Goal: Transaction & Acquisition: Download file/media

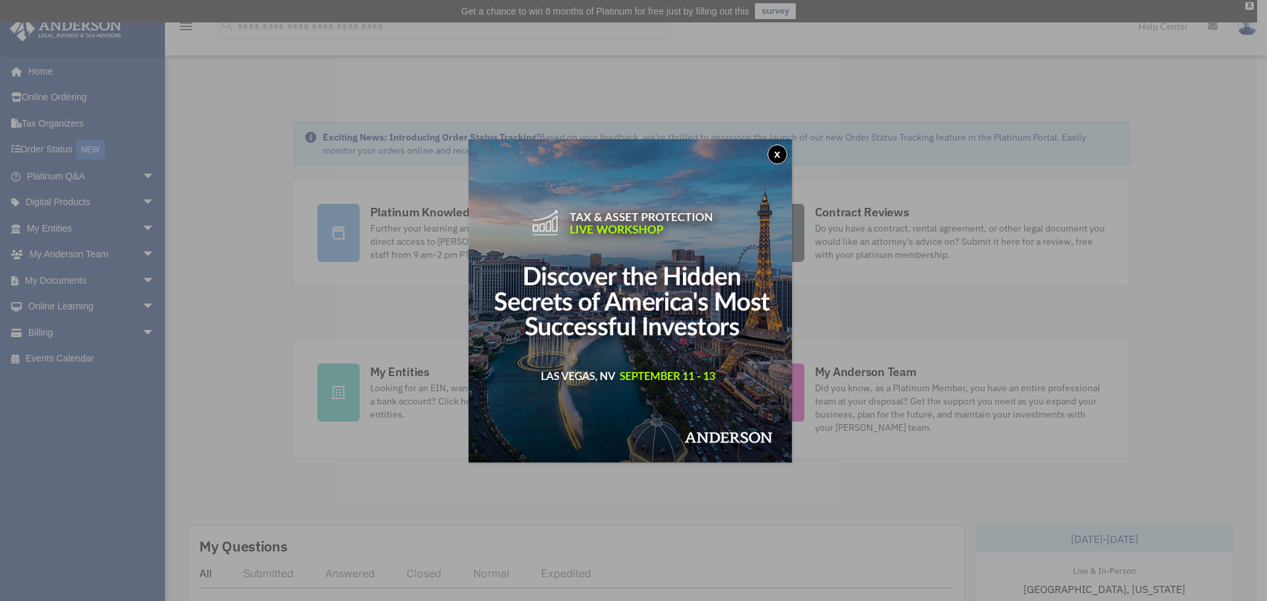
click at [777, 157] on button "x" at bounding box center [778, 155] width 20 height 20
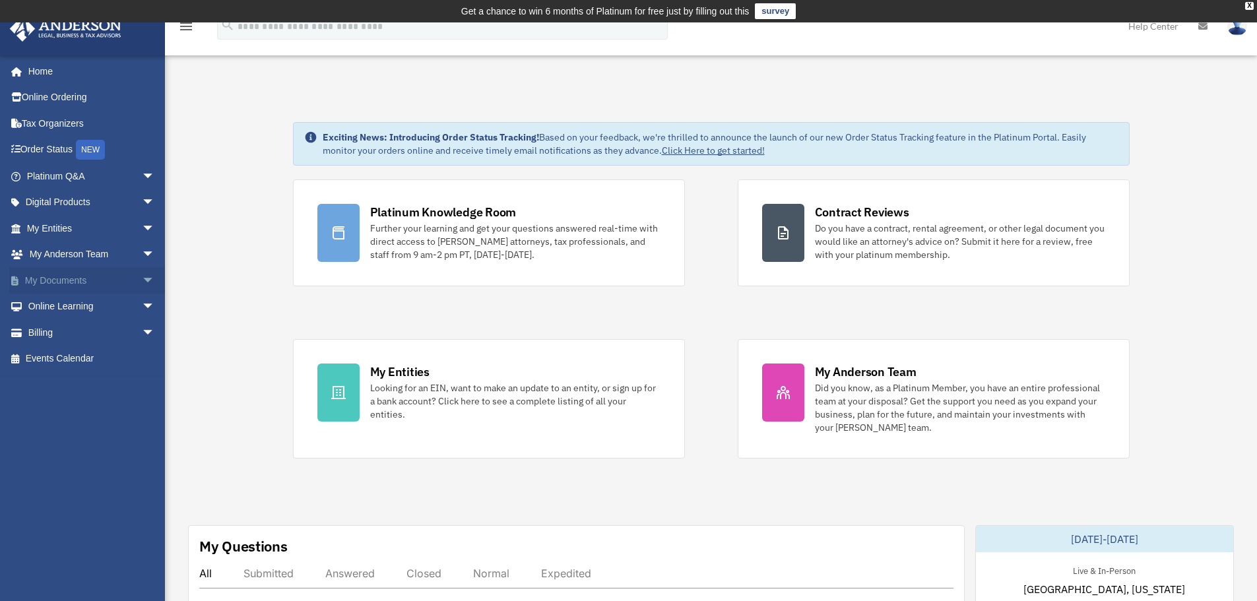
click at [142, 278] on span "arrow_drop_down" at bounding box center [155, 280] width 26 height 27
click at [69, 309] on link "Box" at bounding box center [96, 307] width 156 height 26
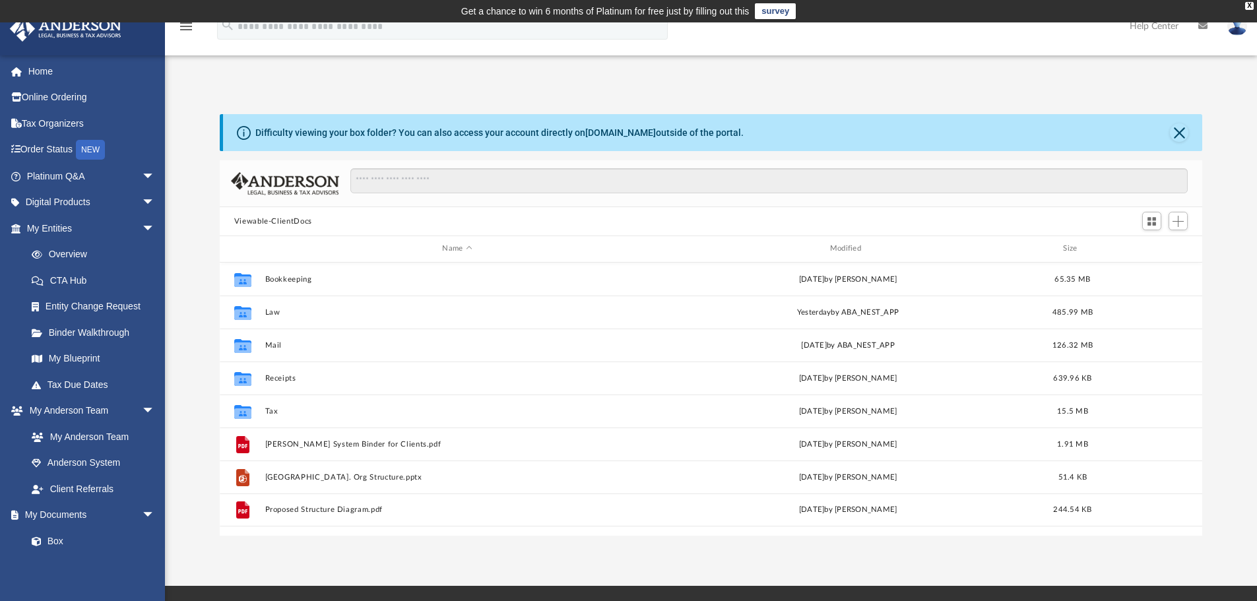
scroll to position [290, 973]
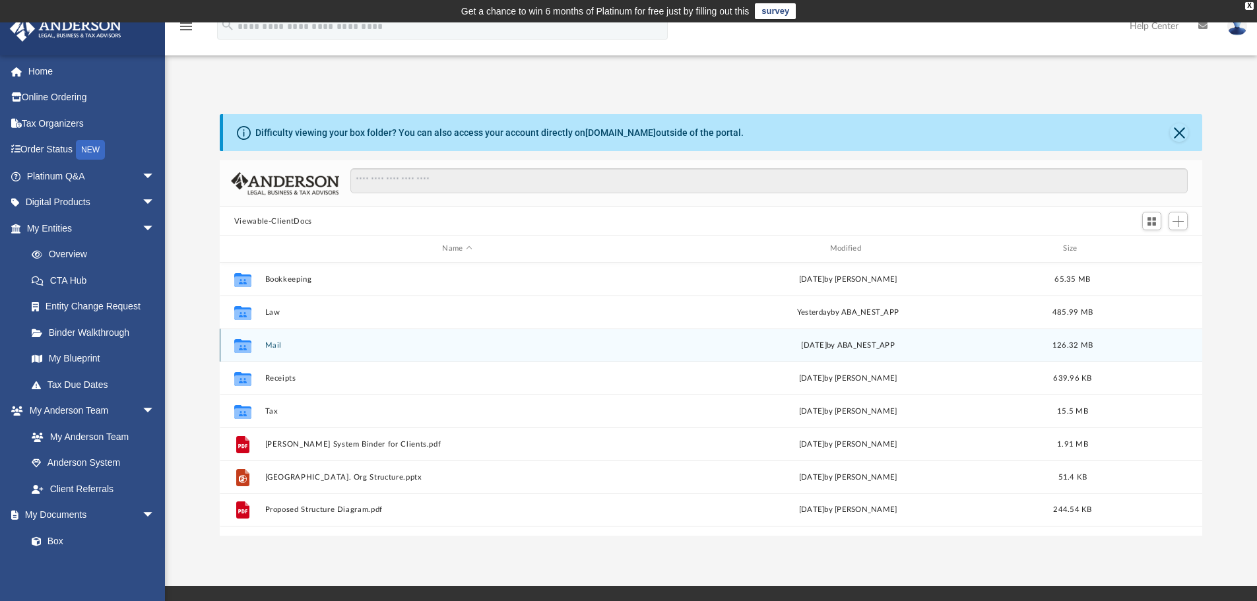
click at [271, 341] on button "Mail" at bounding box center [457, 345] width 385 height 9
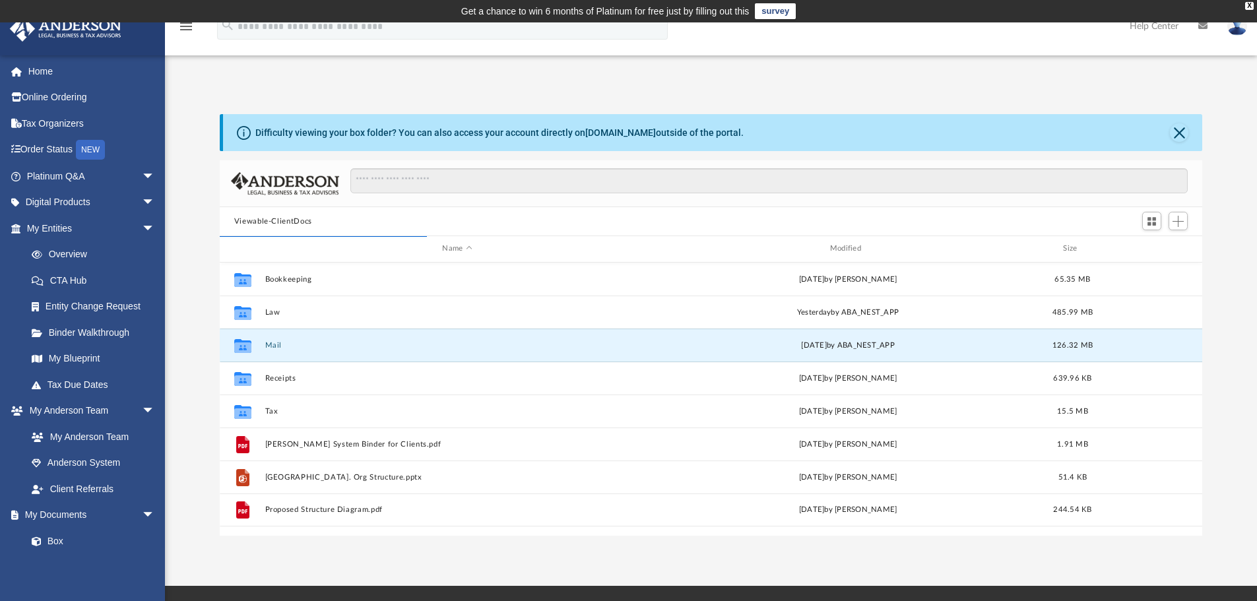
scroll to position [249, 973]
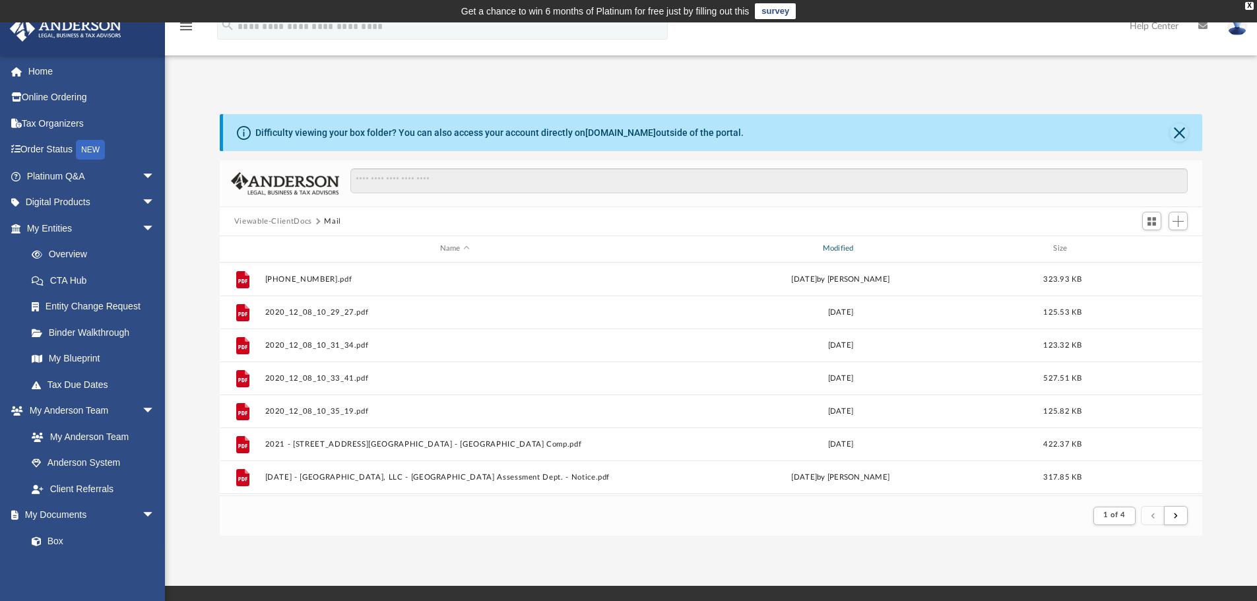
click at [837, 246] on div "Modified" at bounding box center [840, 249] width 380 height 12
click at [835, 248] on div "Modified" at bounding box center [840, 249] width 380 height 12
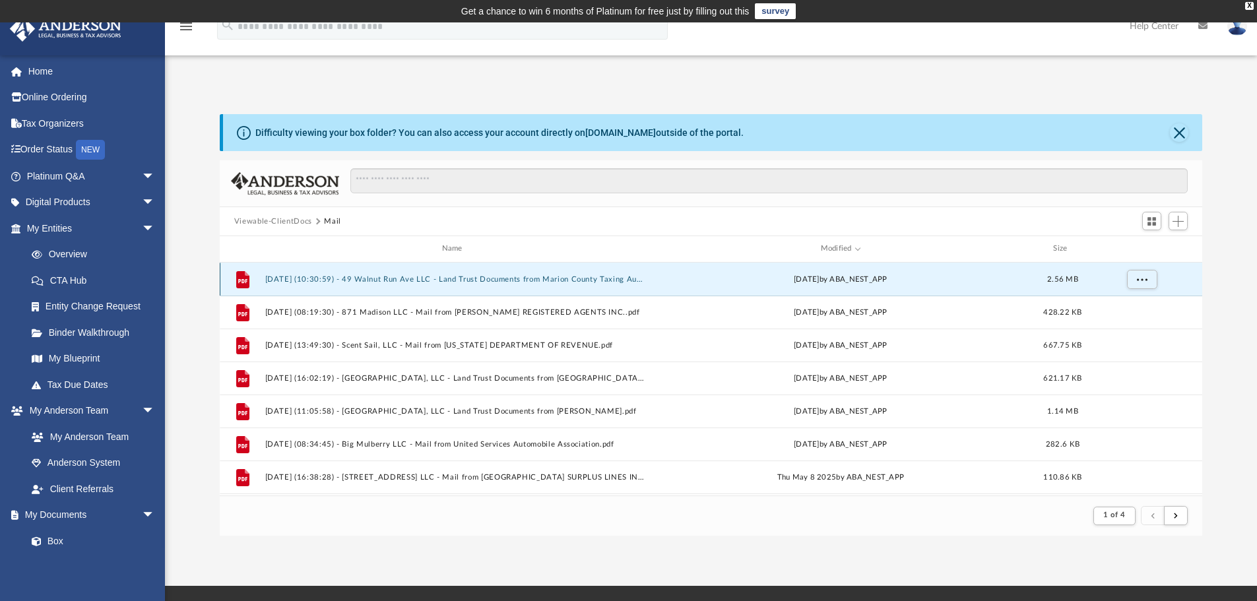
click at [456, 278] on button "2025.09.03 (10:30:59) - 49 Walnut Run Ave LLC - Land Trust Documents from Mario…" at bounding box center [455, 279] width 380 height 9
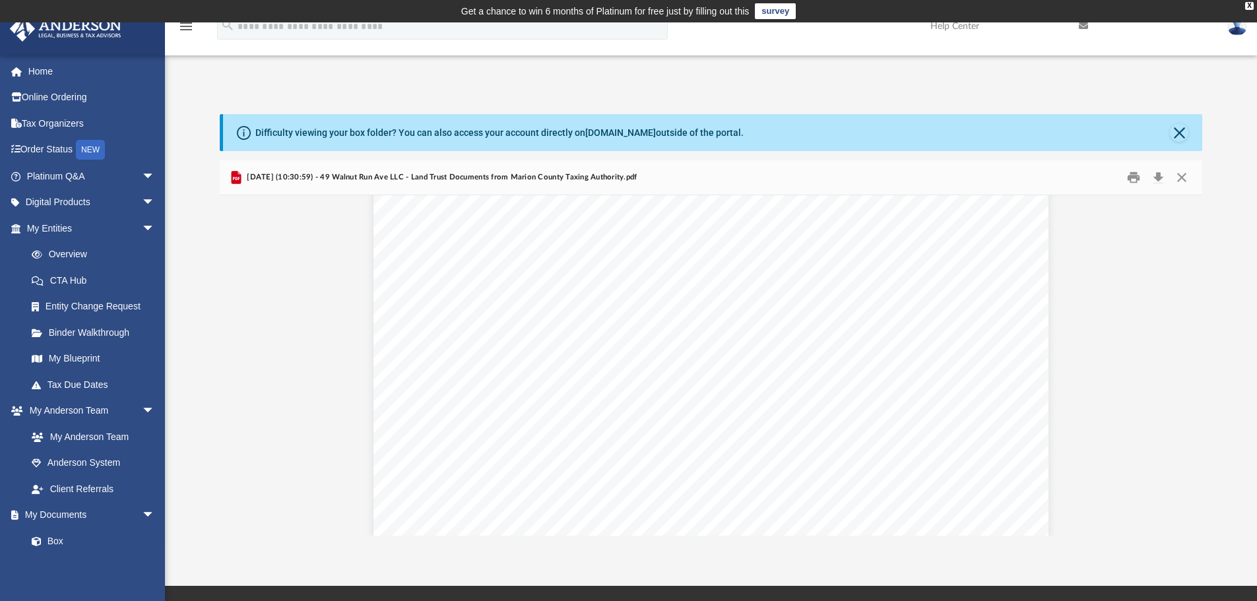
scroll to position [0, 0]
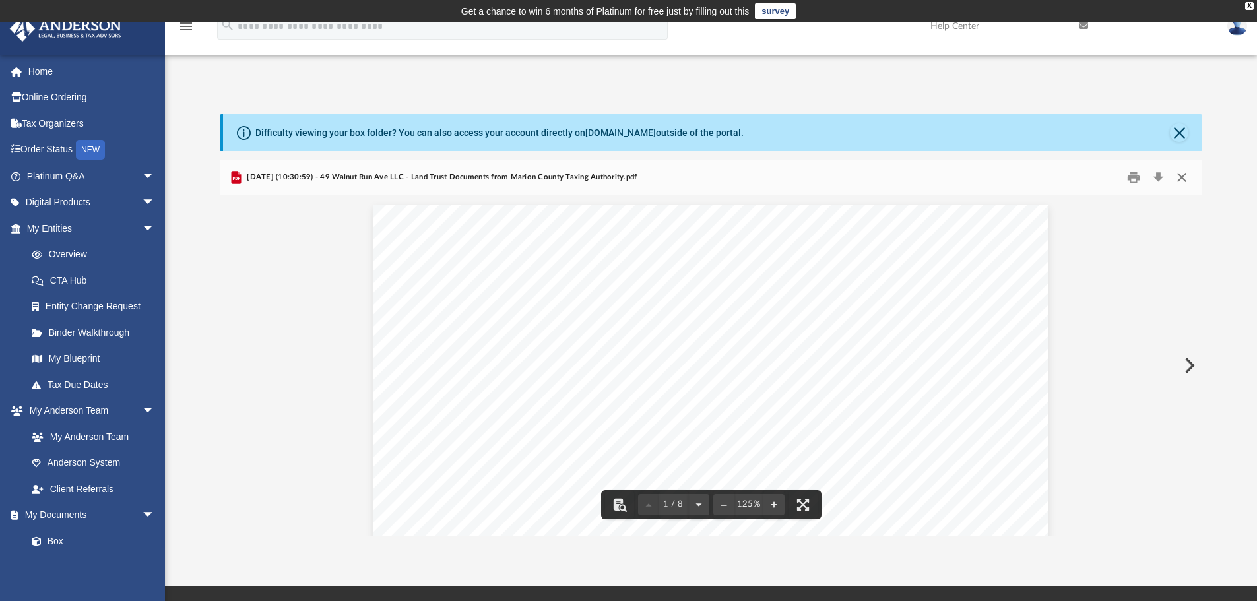
click at [1180, 170] on button "Close" at bounding box center [1182, 178] width 24 height 20
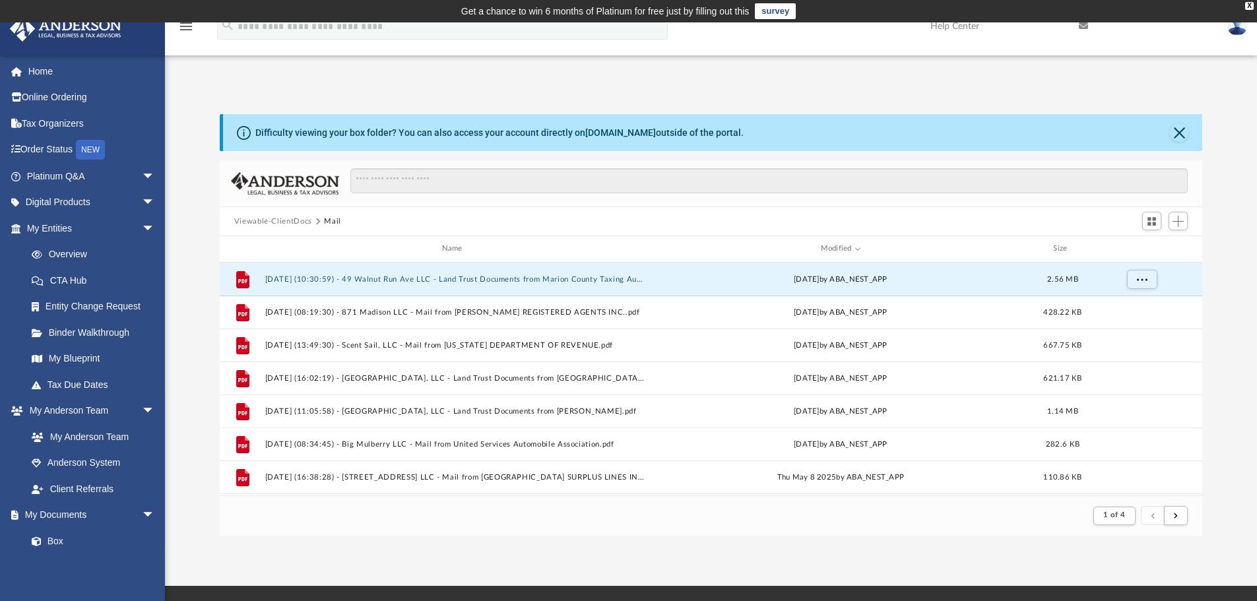
click at [292, 223] on button "Viewable-ClientDocs" at bounding box center [273, 222] width 78 height 12
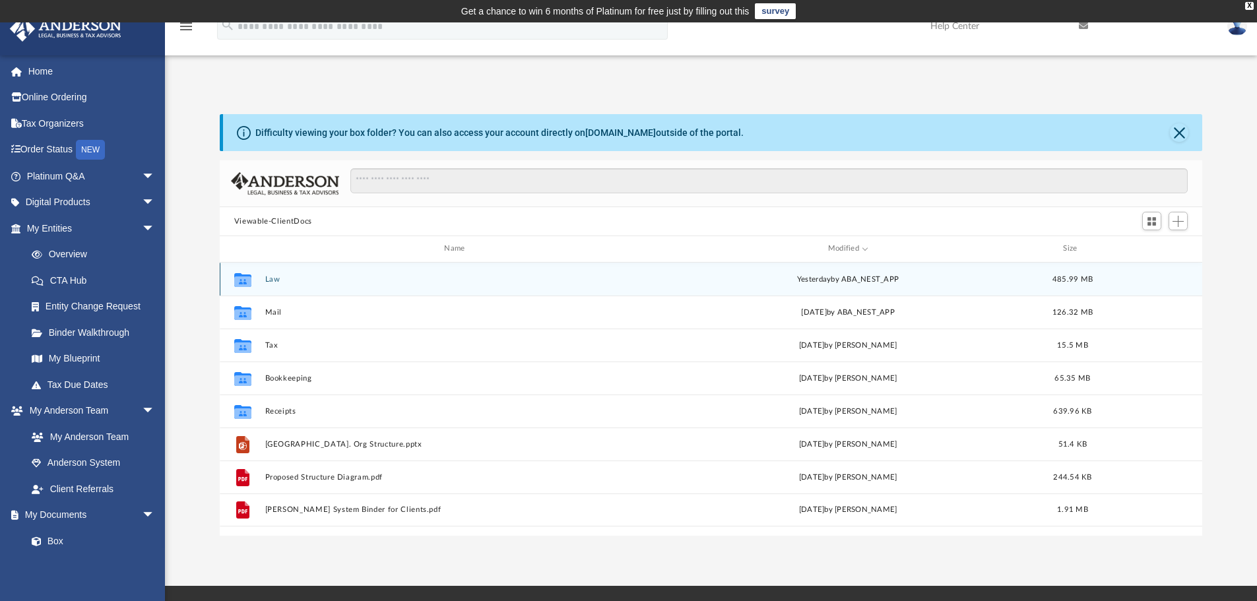
scroll to position [290, 973]
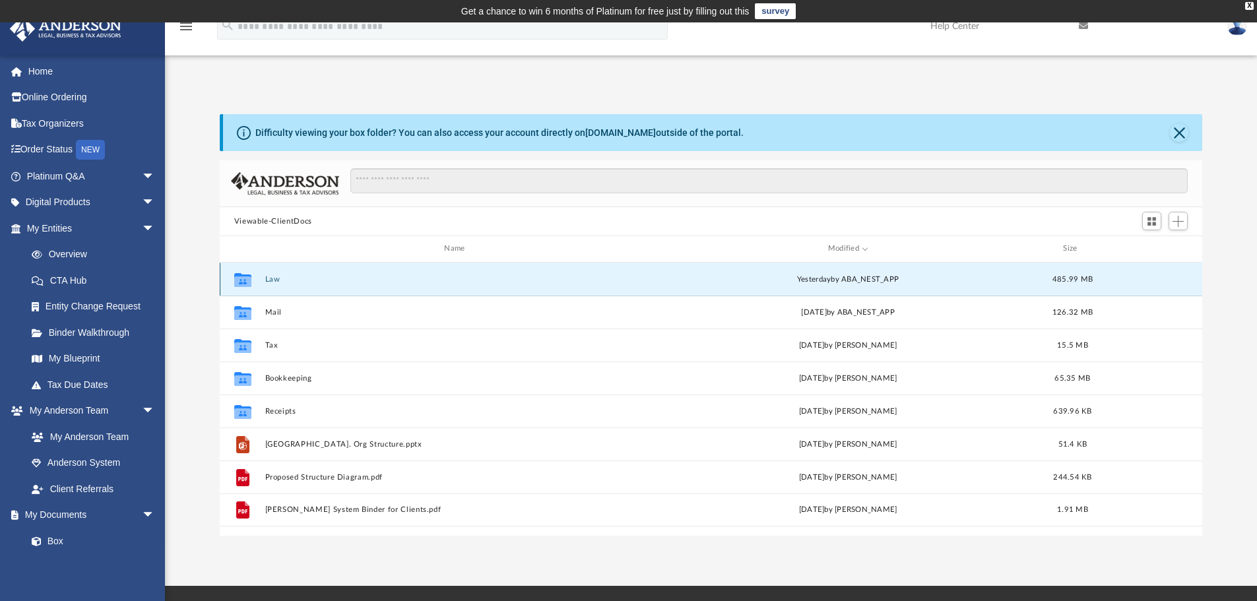
click at [267, 278] on button "Law" at bounding box center [457, 279] width 385 height 9
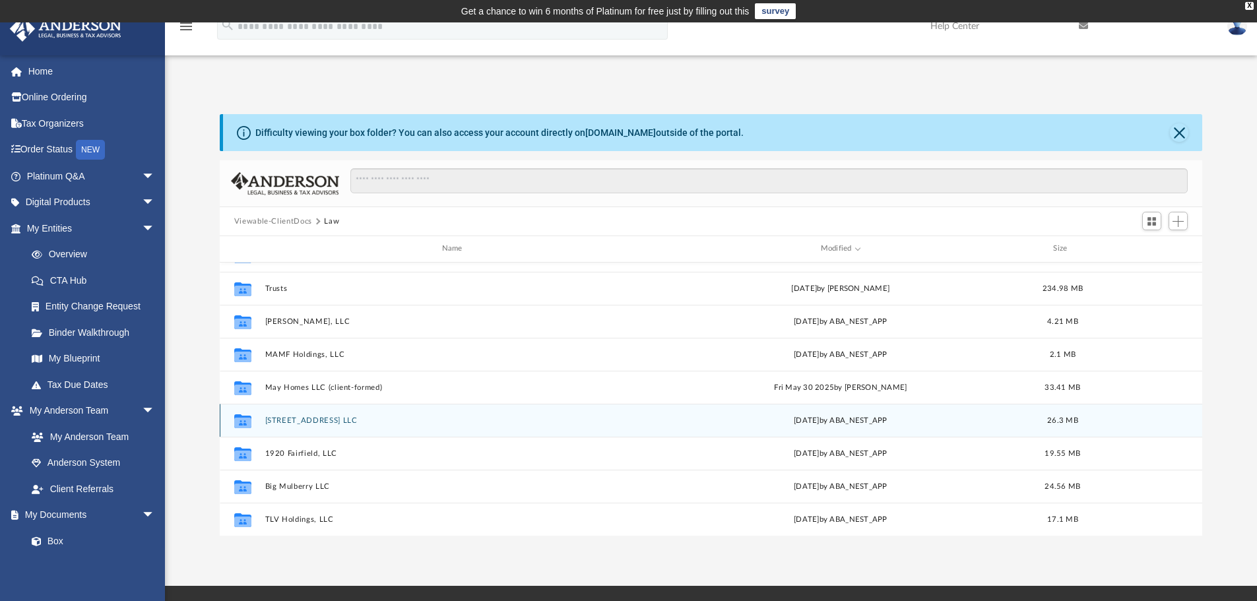
scroll to position [0, 0]
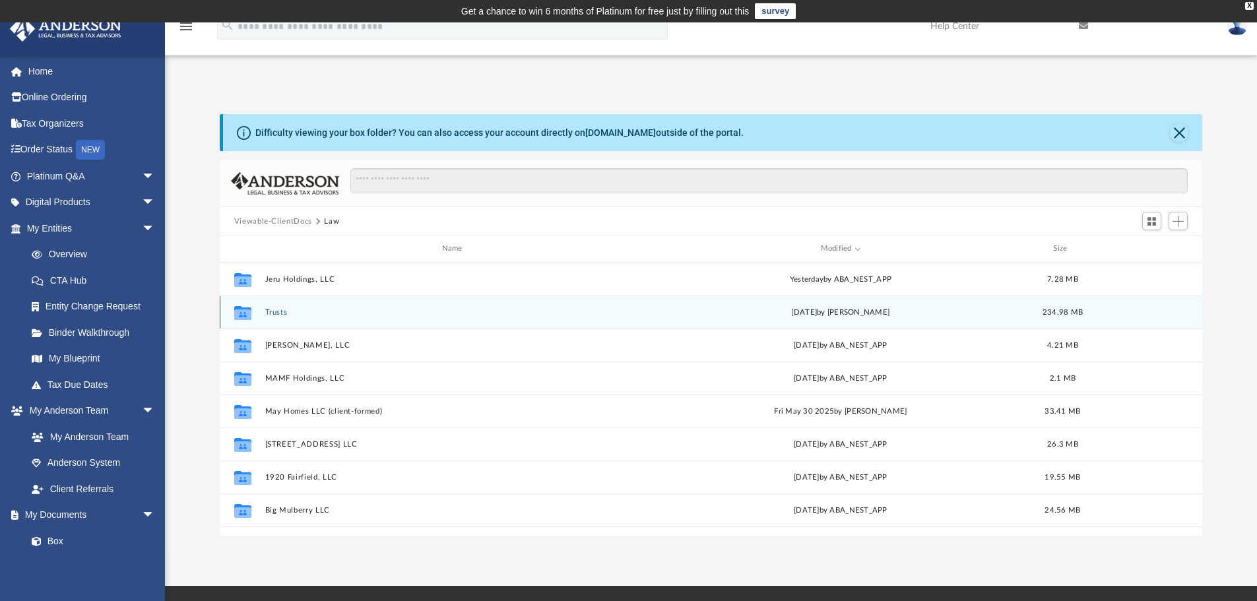
click at [280, 317] on div "Collaborated Folder Trusts Mon Sep 1 2025 by Tamara Halse 234.98 MB" at bounding box center [711, 312] width 983 height 33
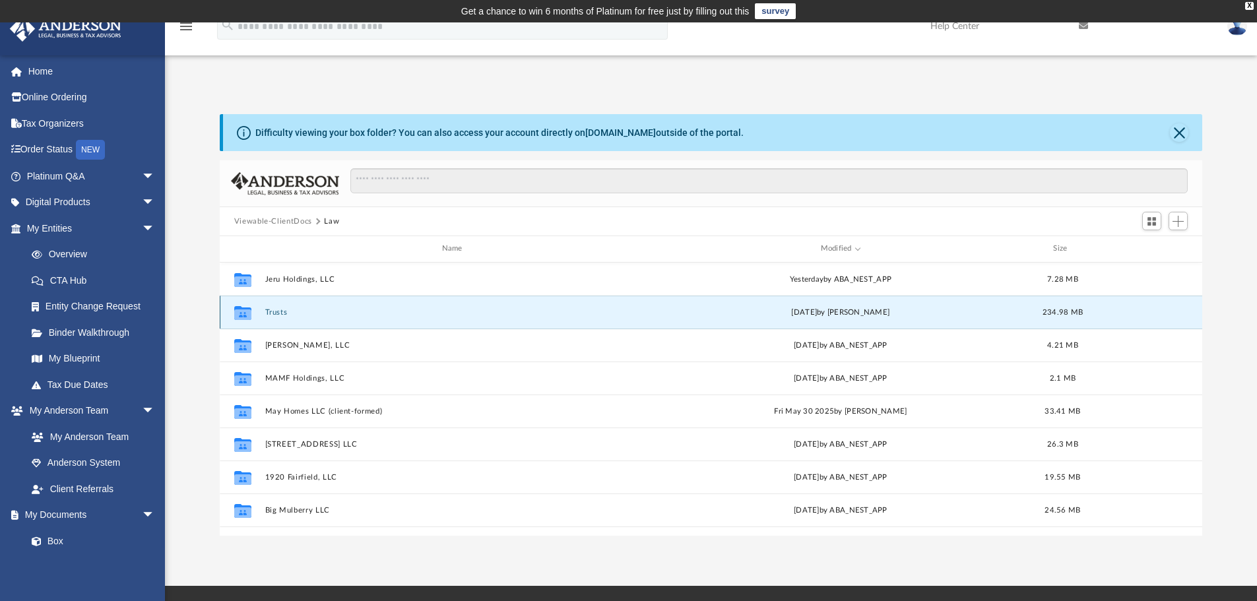
click at [278, 313] on button "Trusts" at bounding box center [455, 312] width 380 height 9
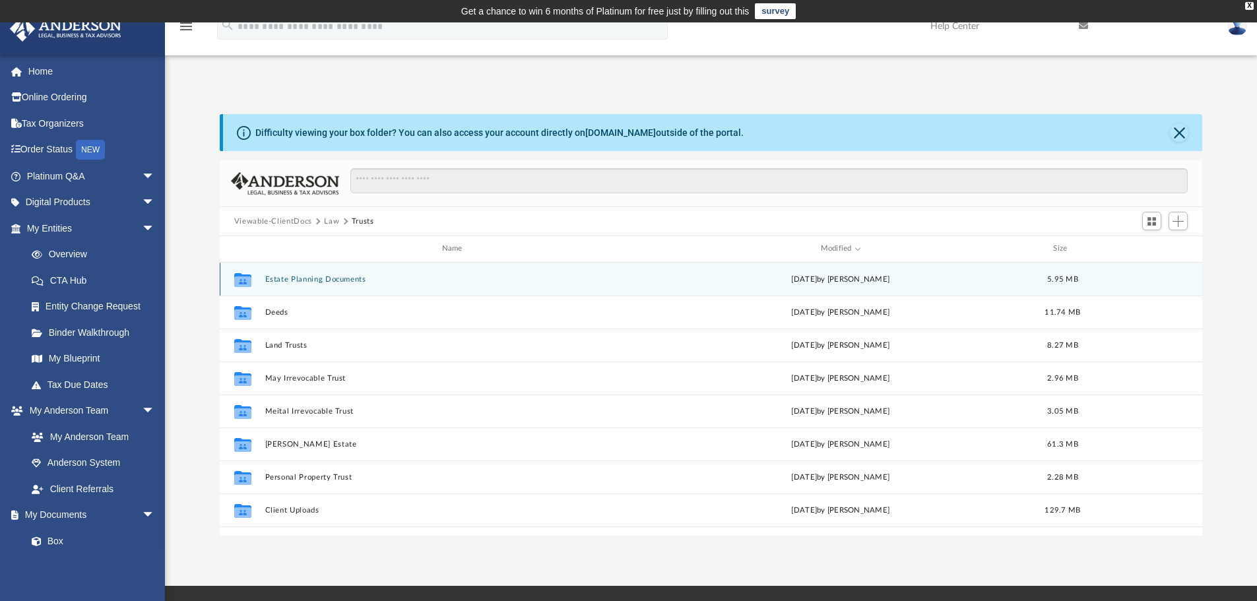
click at [286, 278] on button "Estate Planning Documents" at bounding box center [455, 279] width 380 height 9
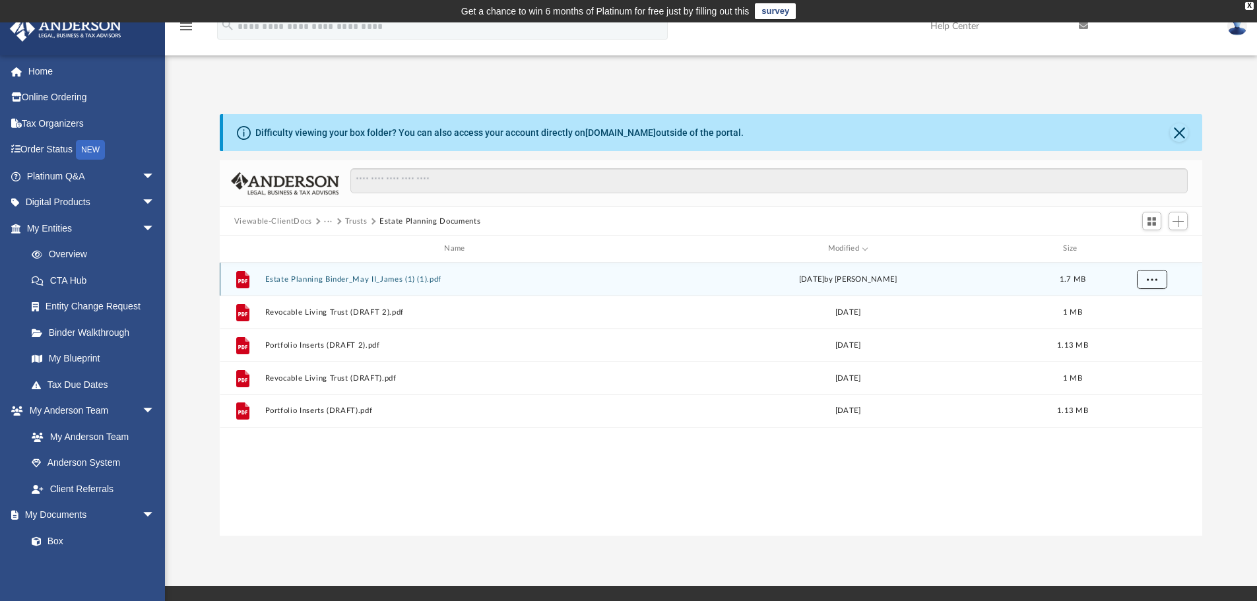
click at [1144, 284] on button "More options" at bounding box center [1151, 279] width 30 height 20
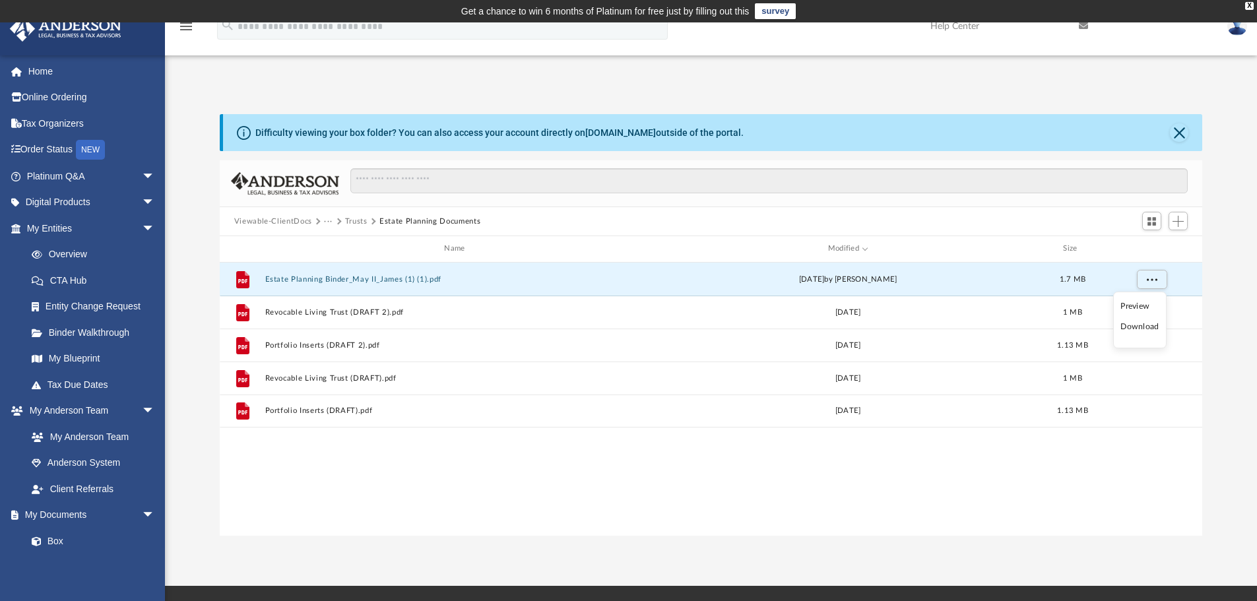
click at [1137, 331] on li "Download" at bounding box center [1140, 327] width 38 height 14
click at [1148, 280] on span "More options" at bounding box center [1151, 278] width 11 height 7
